Goal: Information Seeking & Learning: Learn about a topic

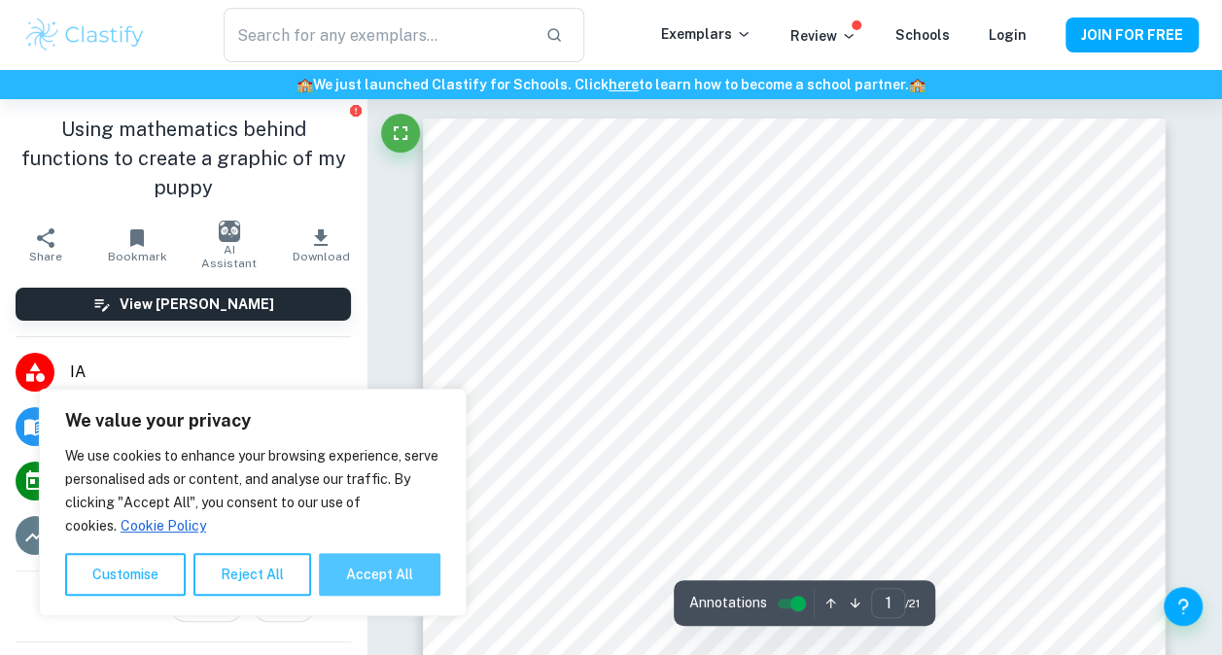
click at [385, 558] on button "Accept All" at bounding box center [379, 574] width 121 height 43
checkbox input "true"
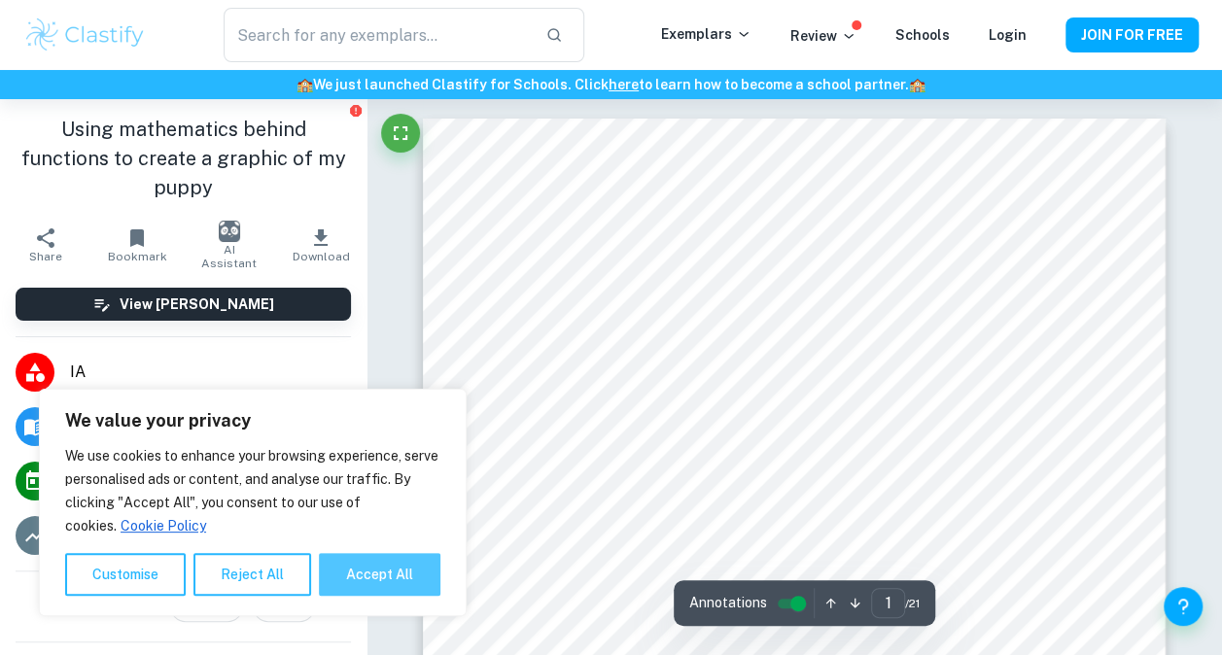
checkbox input "true"
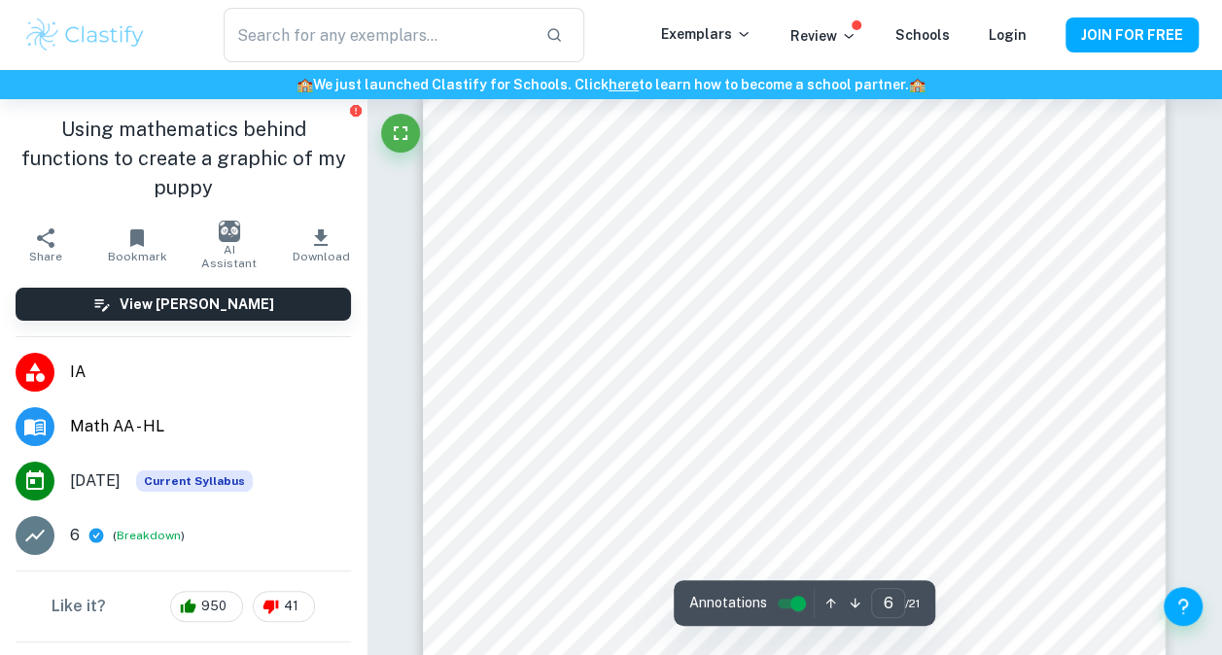
scroll to position [5567, 0]
type input "8"
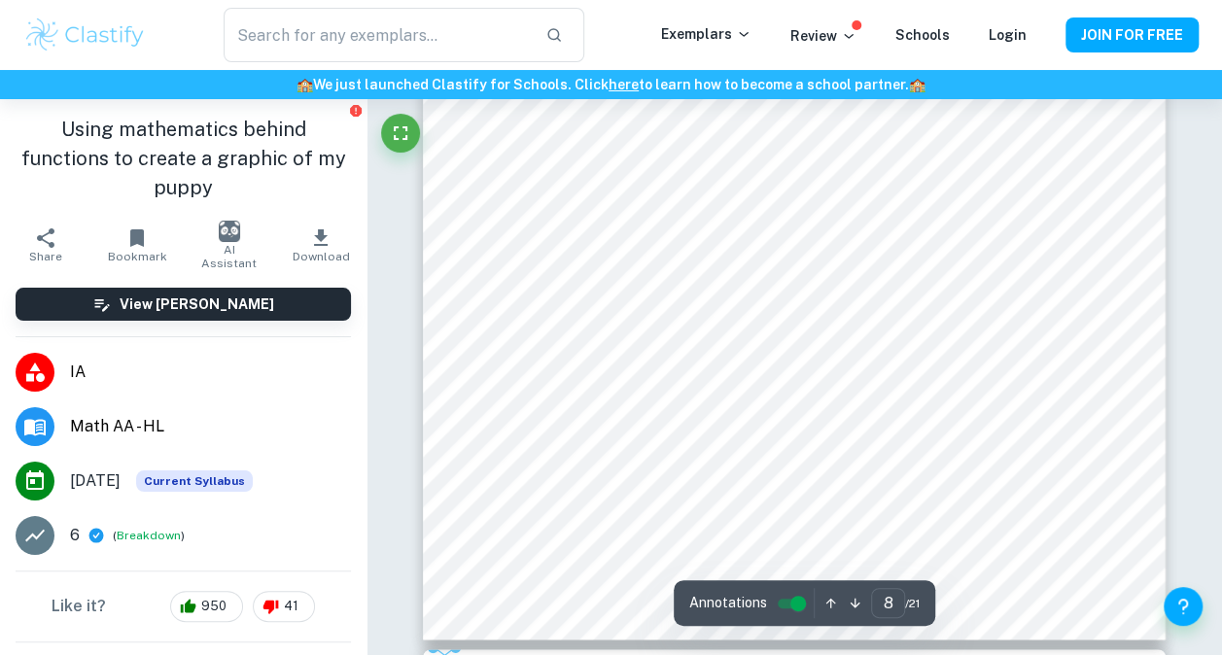
scroll to position [8077, 0]
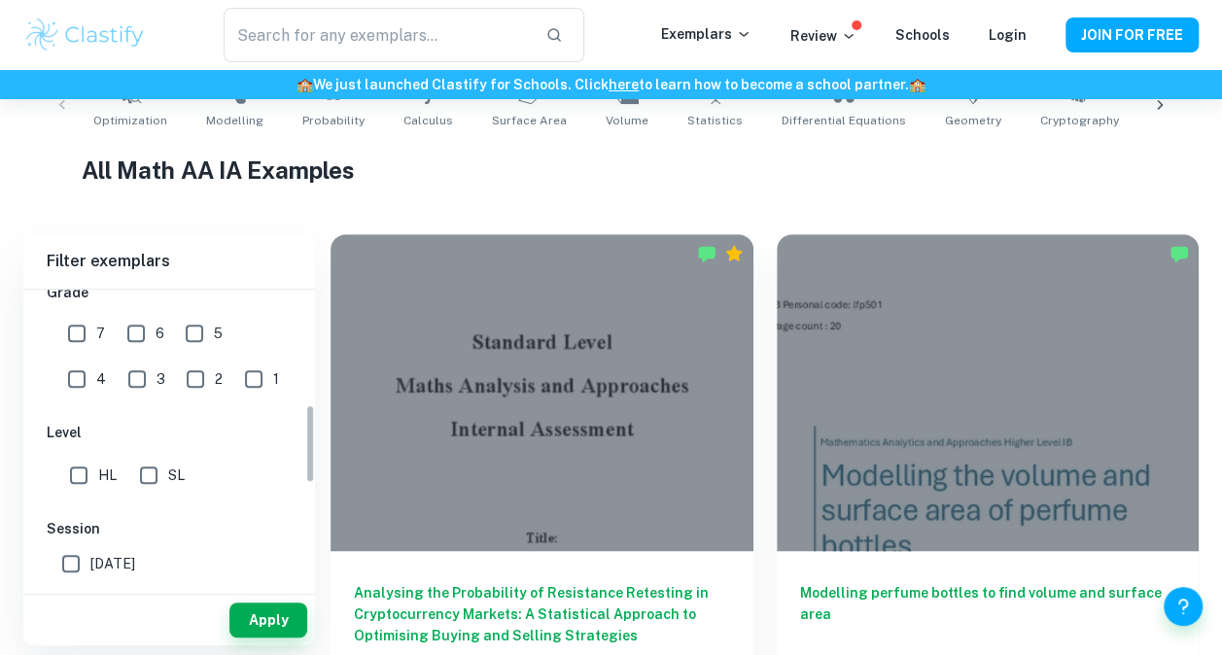
scroll to position [442, 0]
click at [157, 449] on div "SL" at bounding box center [166, 470] width 68 height 47
click at [155, 468] on input "SL" at bounding box center [148, 474] width 39 height 39
checkbox input "true"
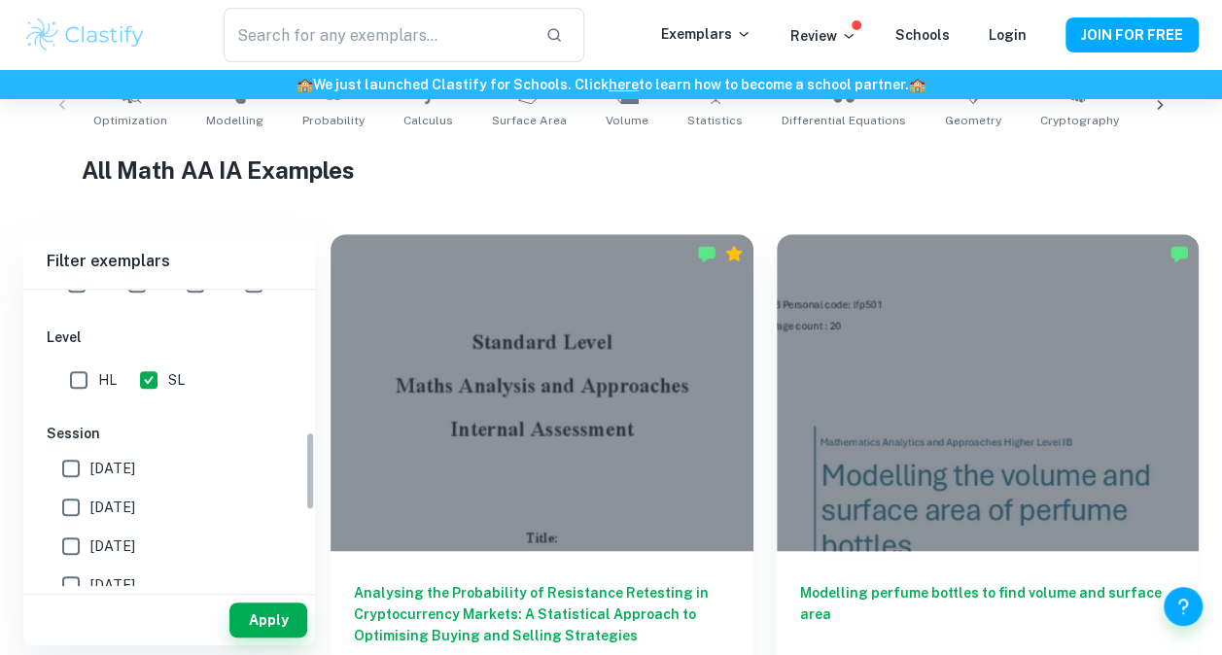
scroll to position [543, 0]
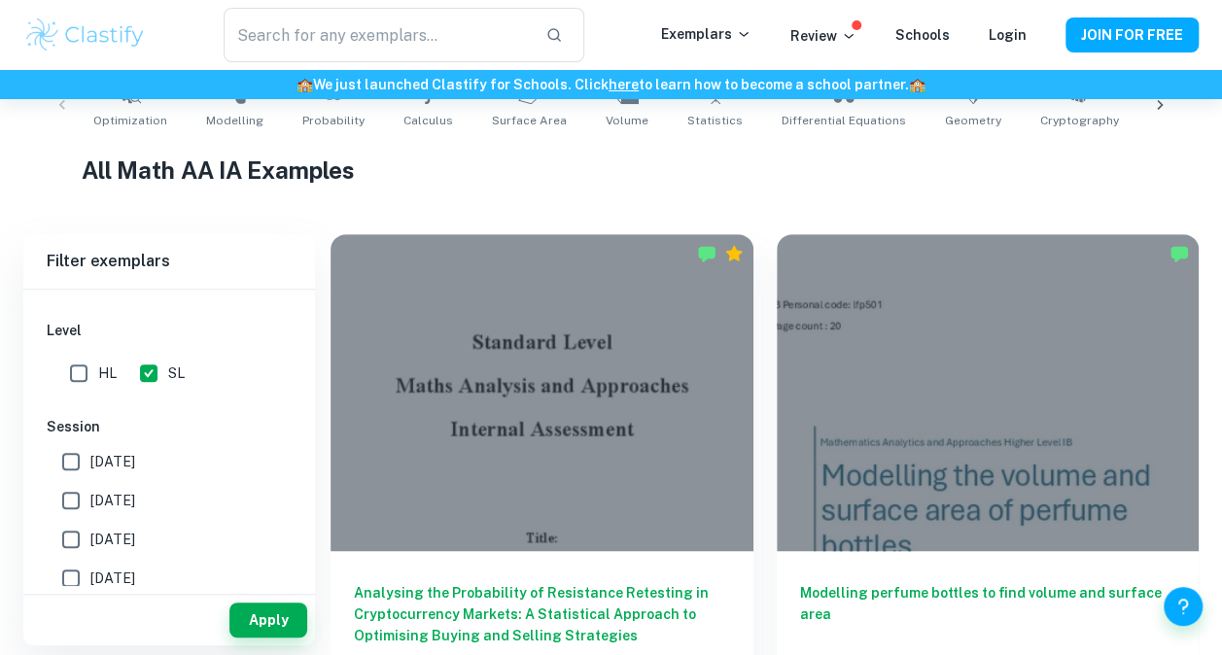
click at [128, 447] on label "May 2026" at bounding box center [164, 461] width 225 height 39
click at [90, 447] on input "May 2026" at bounding box center [71, 461] width 39 height 39
checkbox input "true"
click at [272, 614] on button "Apply" at bounding box center [268, 620] width 78 height 35
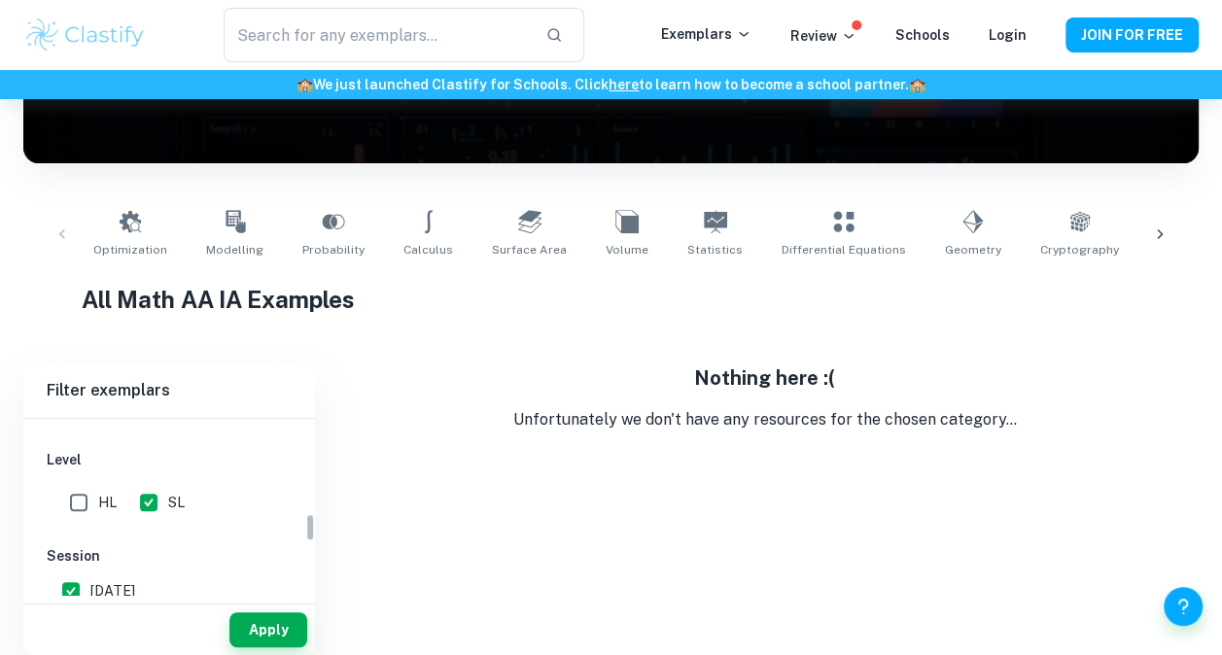
scroll to position [606, 0]
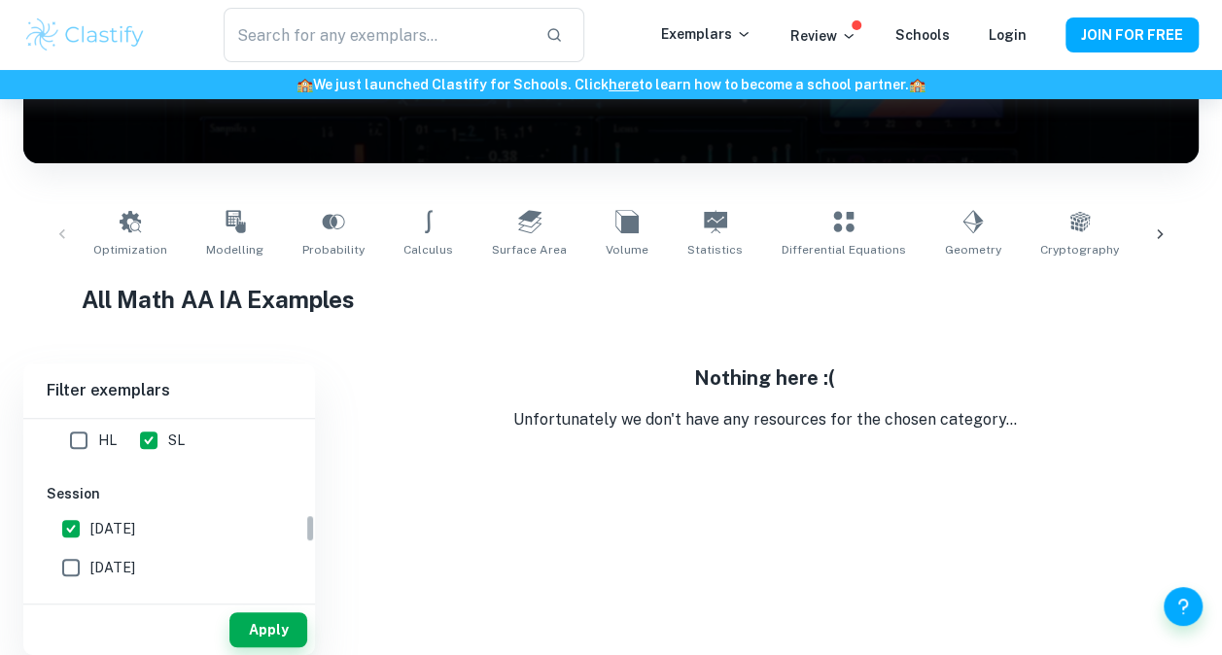
click at [125, 562] on span "May 2025" at bounding box center [112, 567] width 45 height 21
click at [90, 562] on input "May 2025" at bounding box center [71, 567] width 39 height 39
checkbox input "true"
click at [121, 527] on span "May 2026" at bounding box center [112, 528] width 45 height 21
click at [90, 527] on input "May 2026" at bounding box center [71, 528] width 39 height 39
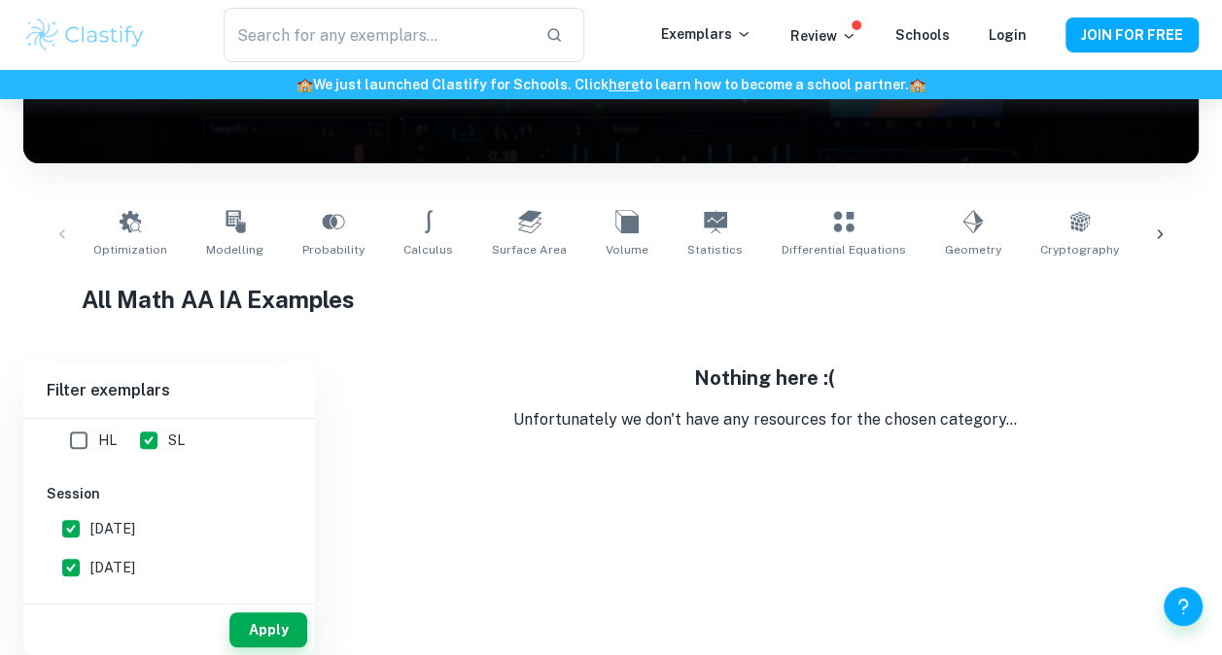
checkbox input "false"
click at [135, 561] on span "November 2024" at bounding box center [112, 566] width 45 height 21
click at [90, 561] on input "November 2024" at bounding box center [71, 566] width 39 height 39
checkbox input "true"
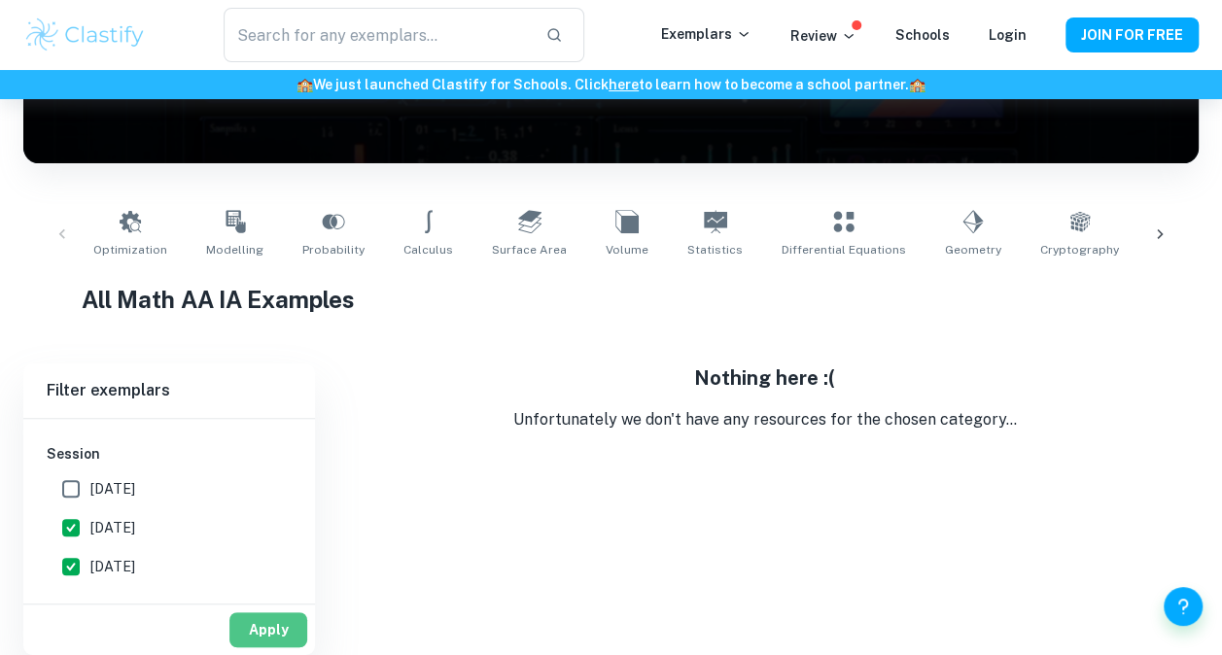
click at [242, 619] on button "Apply" at bounding box center [268, 629] width 78 height 35
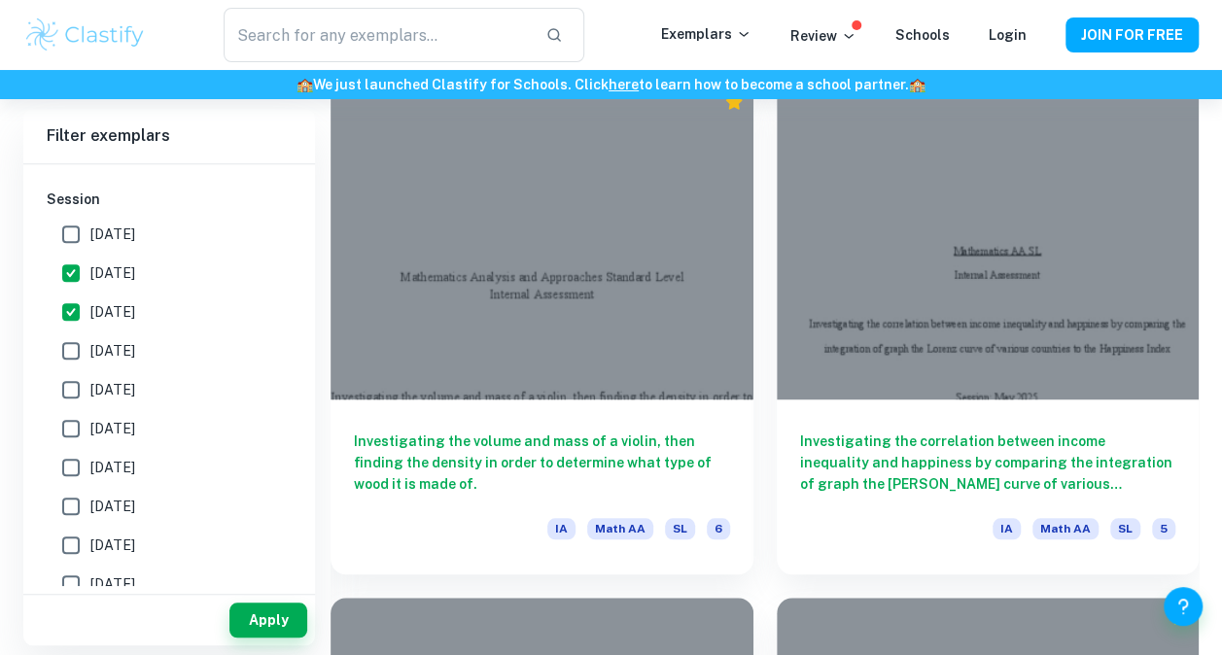
scroll to position [4177, 0]
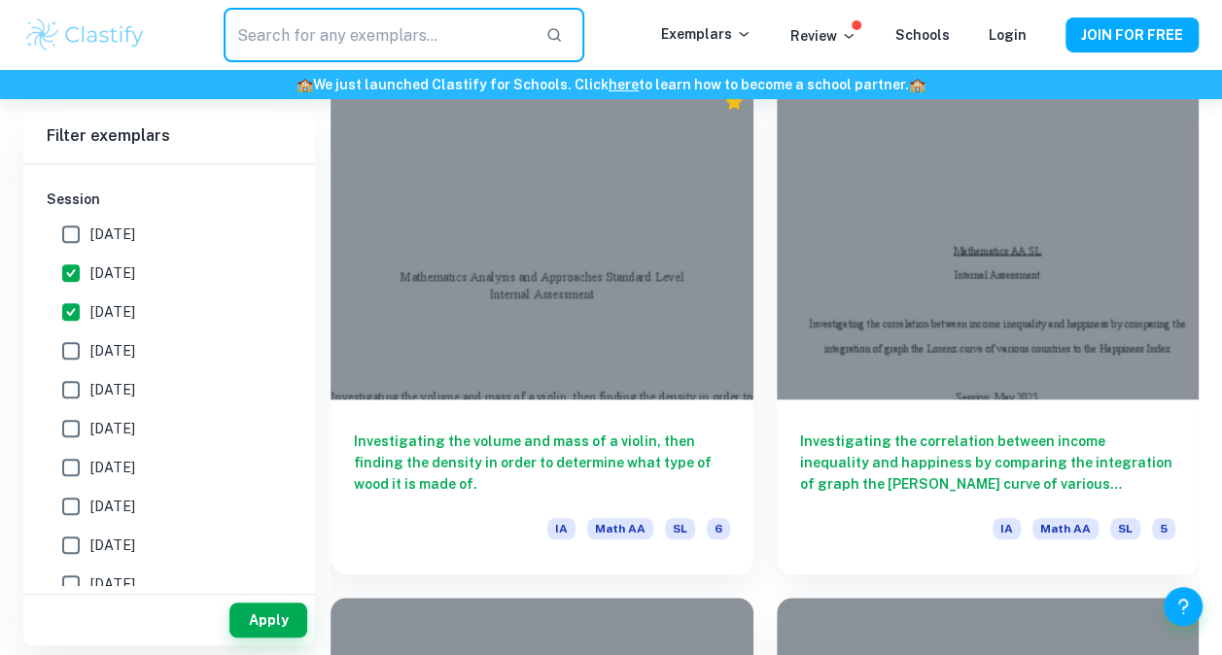
click at [268, 45] on input "text" at bounding box center [376, 35] width 305 height 54
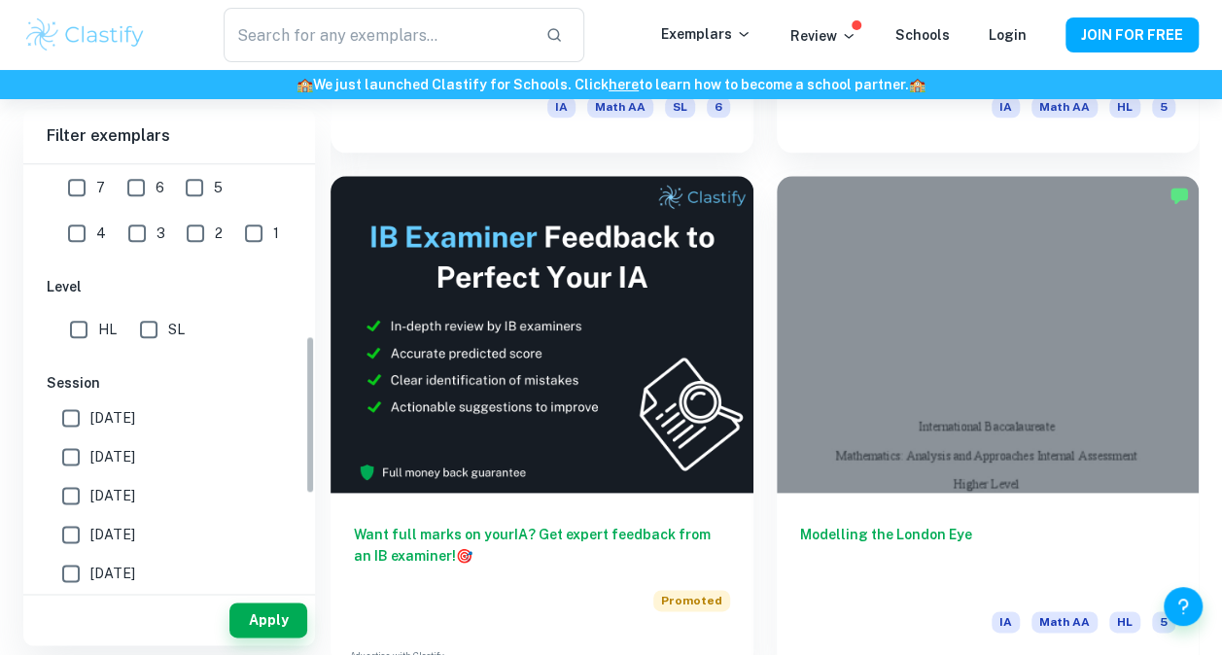
scroll to position [463, 0]
click at [135, 533] on span "[DATE]" at bounding box center [112, 533] width 45 height 21
click at [90, 533] on input "May 2024" at bounding box center [71, 533] width 39 height 39
checkbox input "true"
click at [161, 340] on input "SL" at bounding box center [148, 328] width 39 height 39
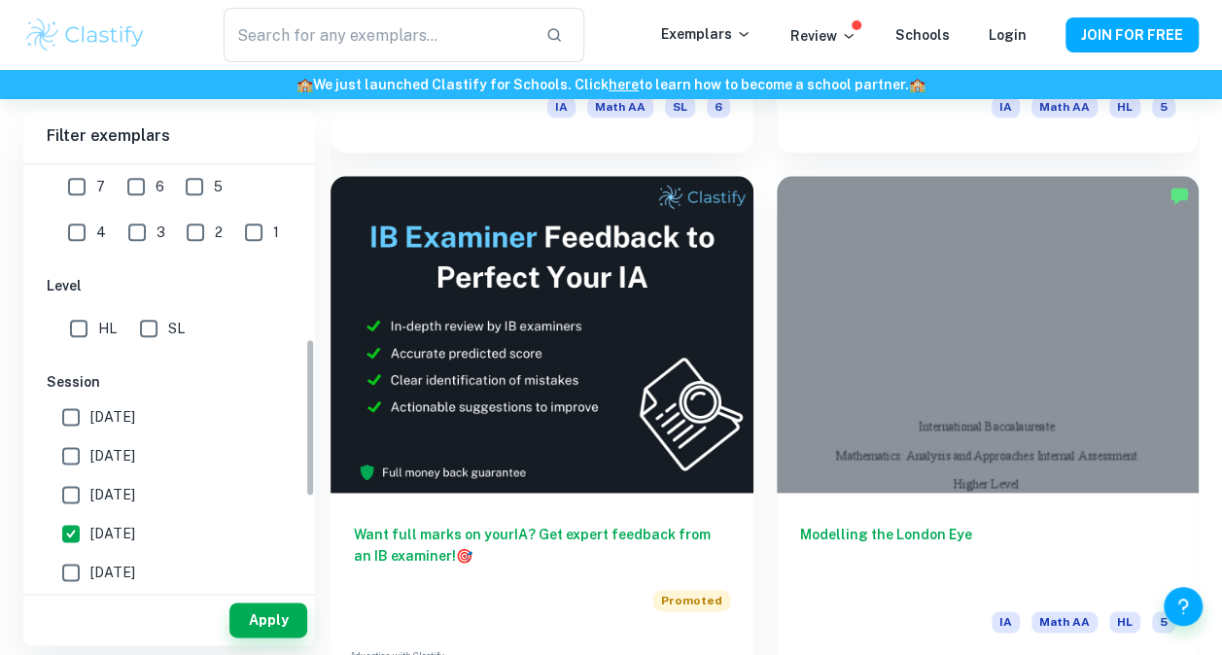
checkbox input "true"
click at [252, 607] on button "Apply" at bounding box center [268, 620] width 78 height 35
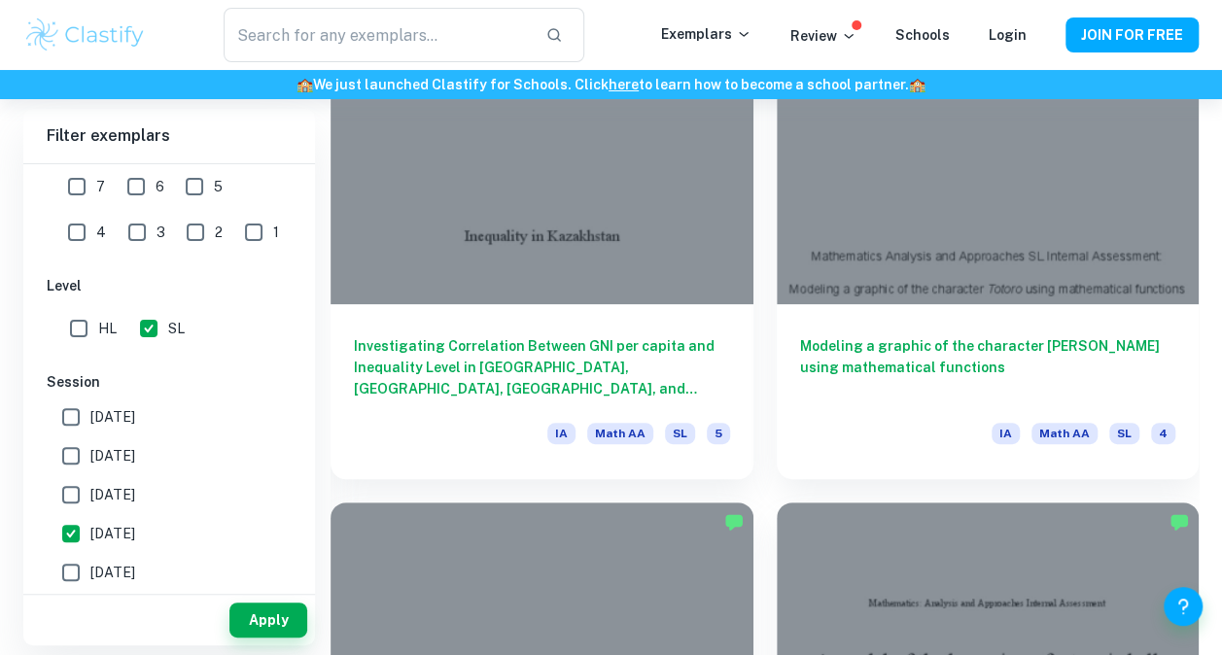
scroll to position [3760, 0]
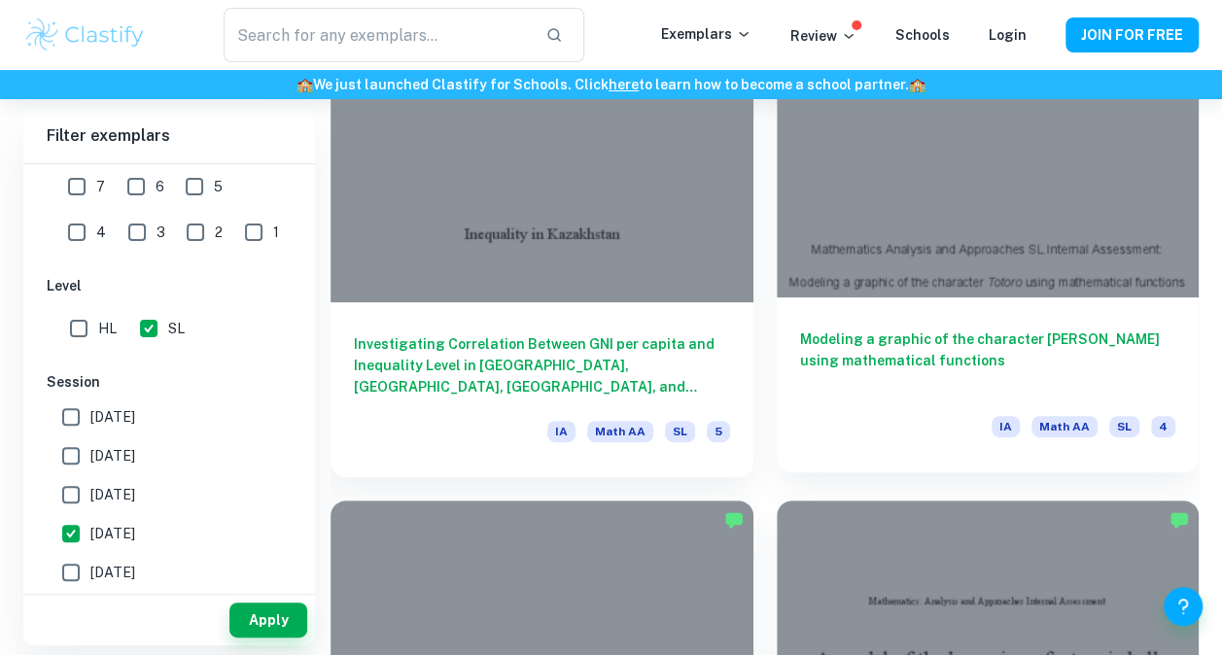
click at [983, 257] on div at bounding box center [988, 139] width 423 height 317
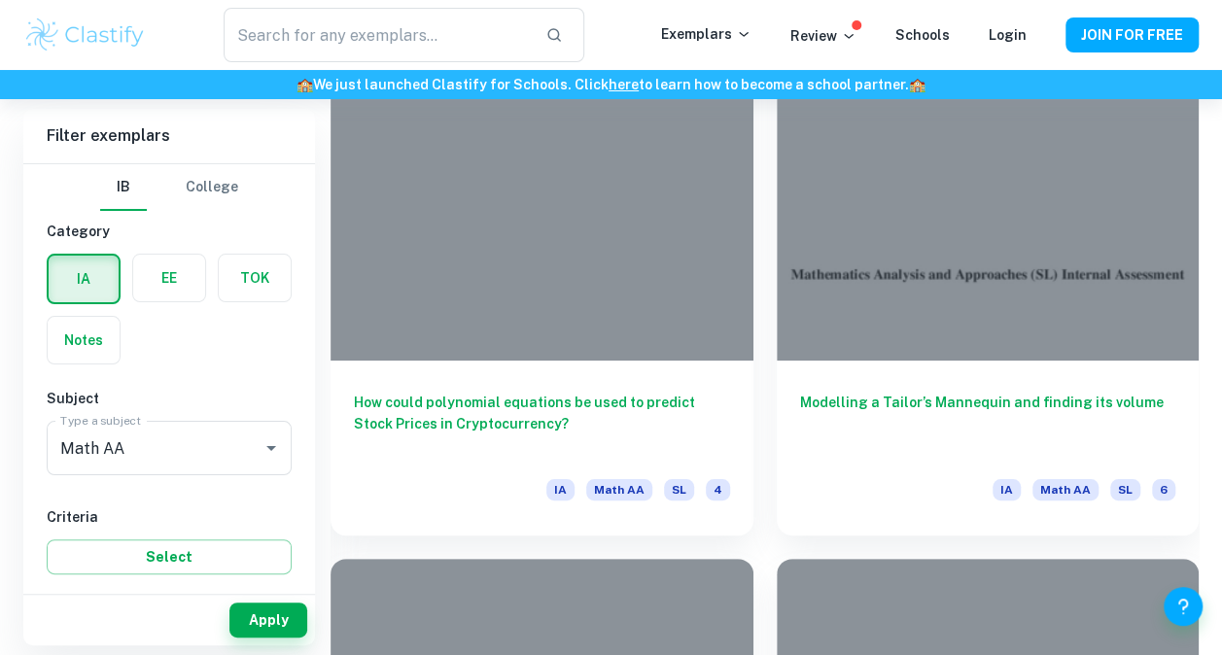
scroll to position [7307, 0]
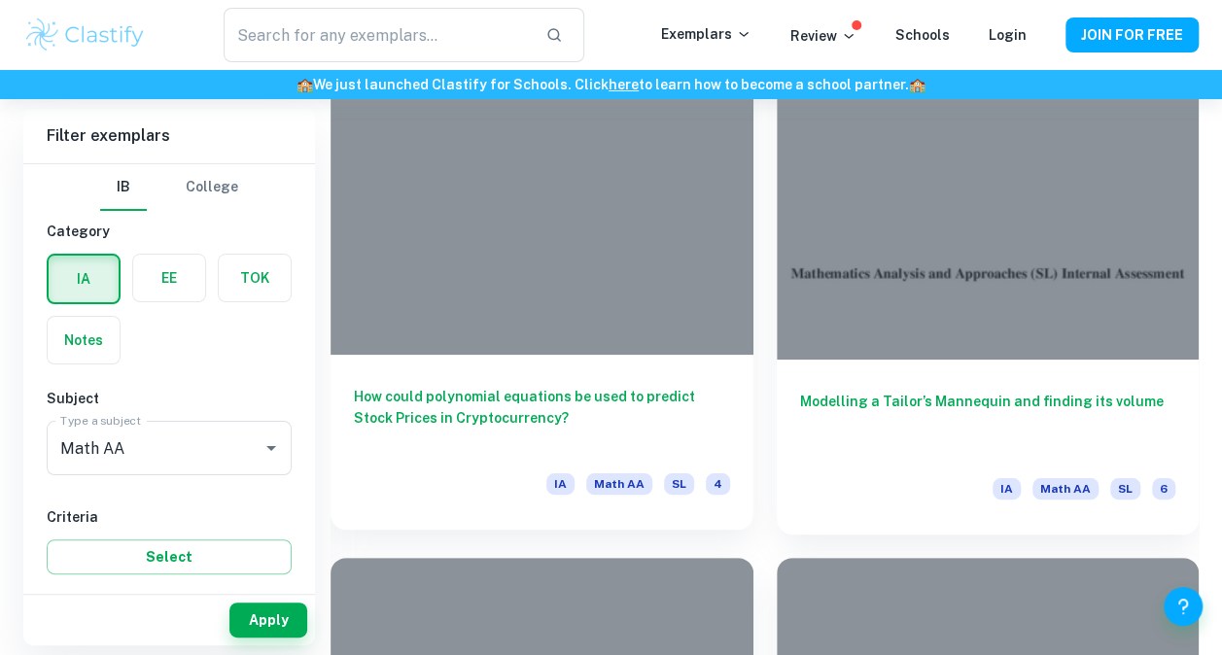
click at [607, 397] on h6 "How could polynomial equations be used to predict Stock Prices in Cryptocurrenc…" at bounding box center [542, 418] width 376 height 64
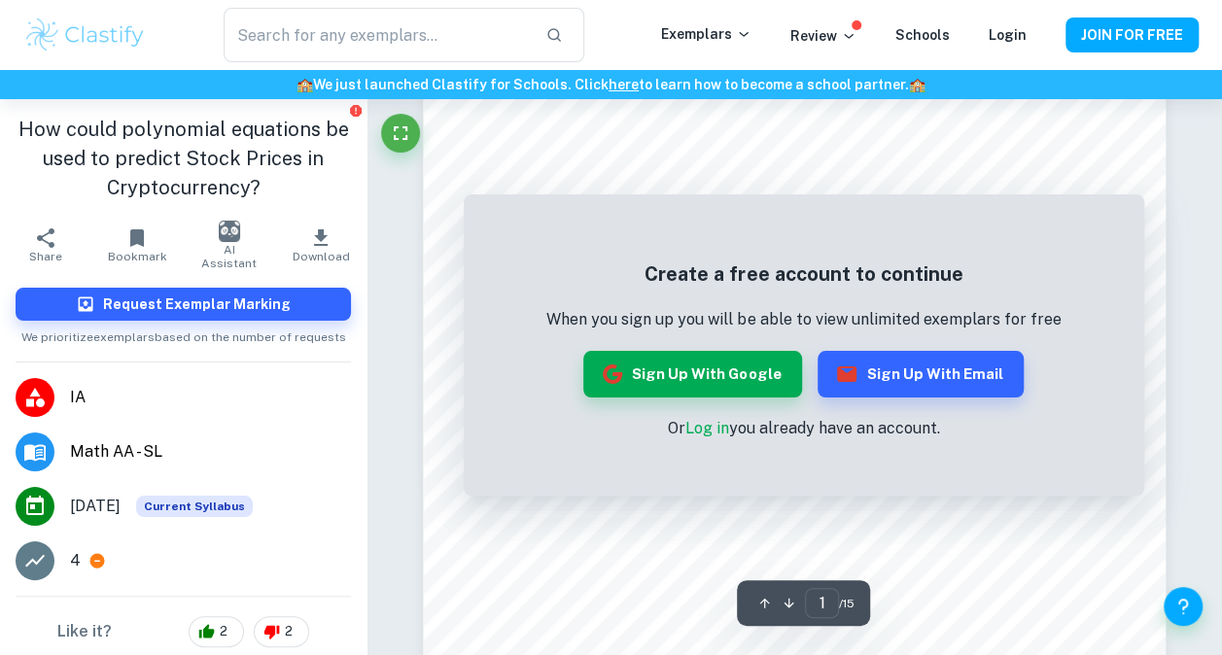
scroll to position [154, 0]
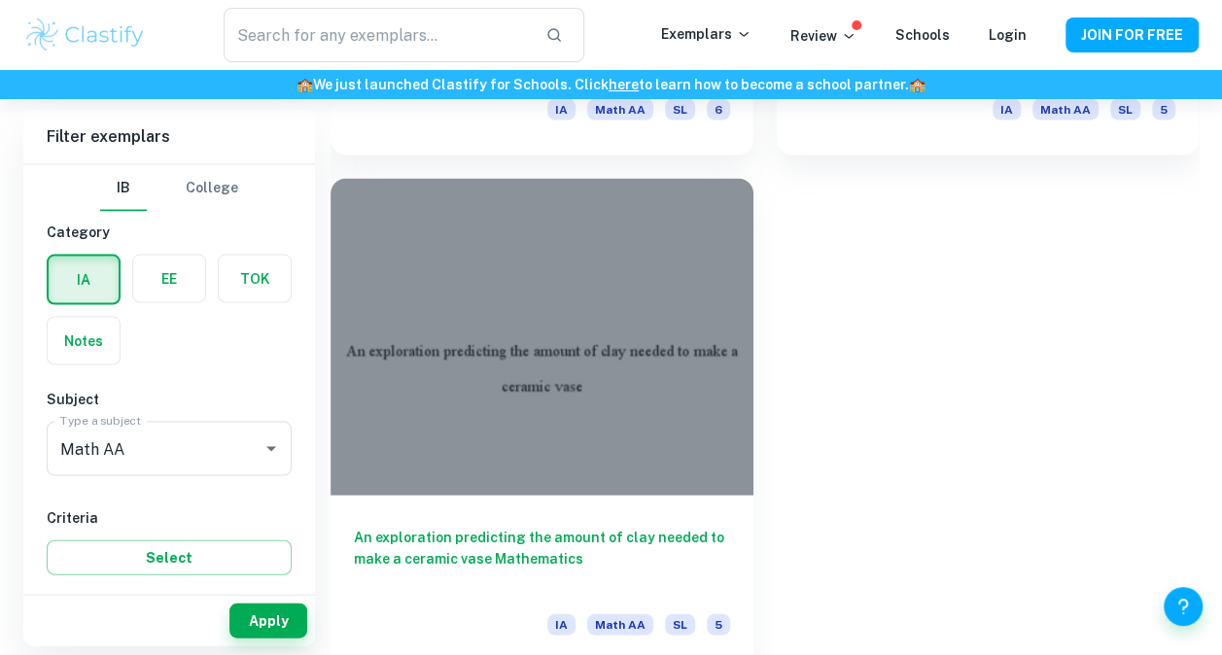
scroll to position [16453, 0]
